Goal: Navigation & Orientation: Go to known website

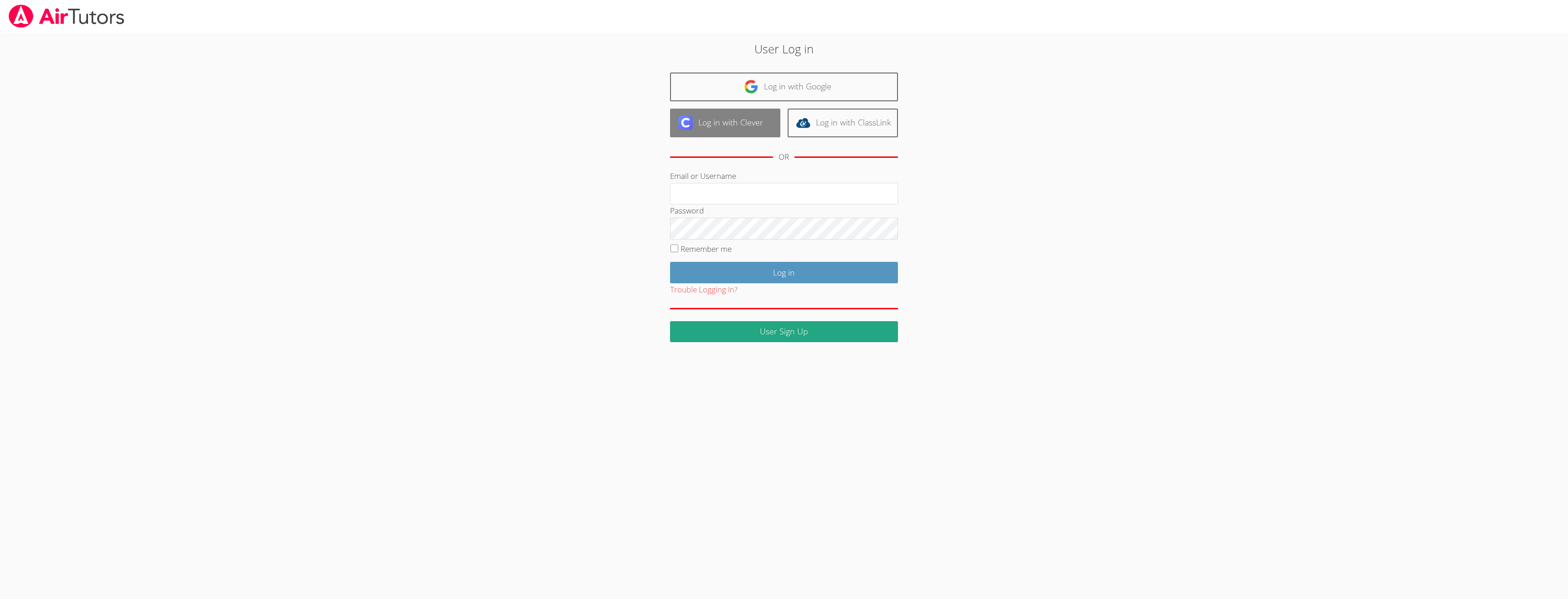
click at [743, 117] on link "Log in with Clever" at bounding box center [725, 123] width 110 height 29
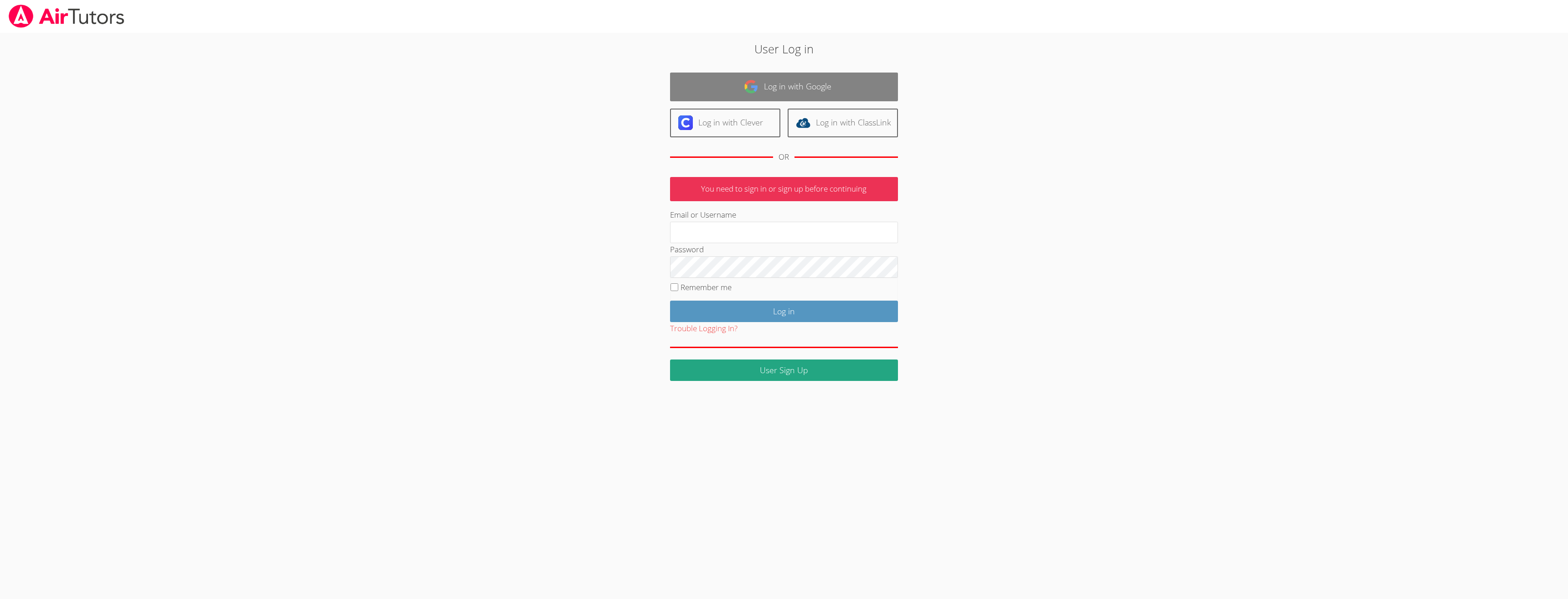
click at [773, 87] on link "Log in with Google" at bounding box center [784, 87] width 228 height 29
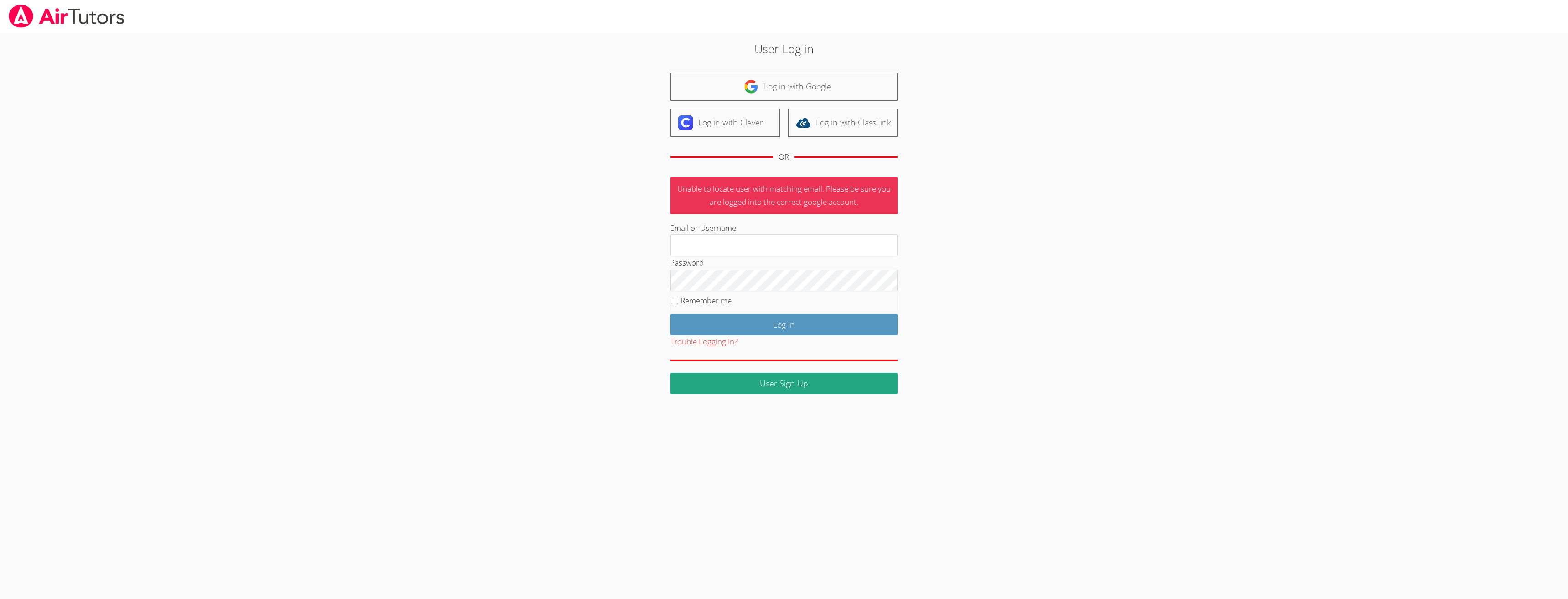
drag, startPoint x: 645, startPoint y: 0, endPoint x: 485, endPoint y: 0, distance: 160.0
click at [482, 49] on h2 "User Log in" at bounding box center [784, 48] width 847 height 17
